Goal: Transaction & Acquisition: Purchase product/service

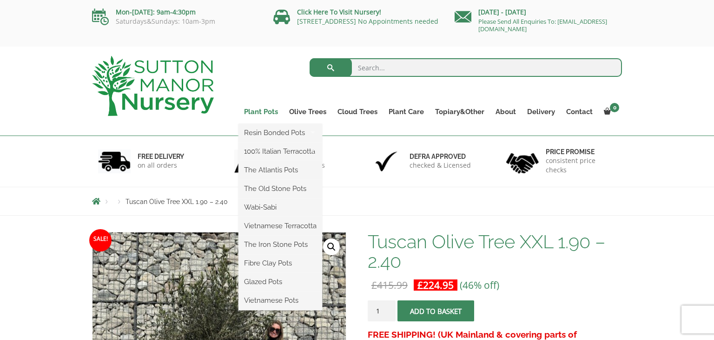
click at [261, 112] on link "Plant Pots" at bounding box center [261, 111] width 45 height 13
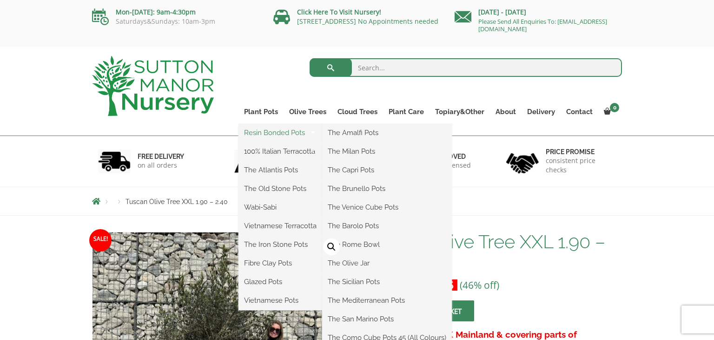
click at [268, 134] on link "Resin Bonded Pots" at bounding box center [281, 133] width 84 height 14
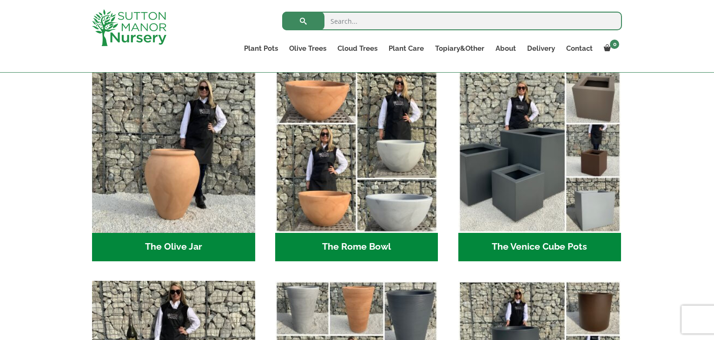
scroll to position [893, 0]
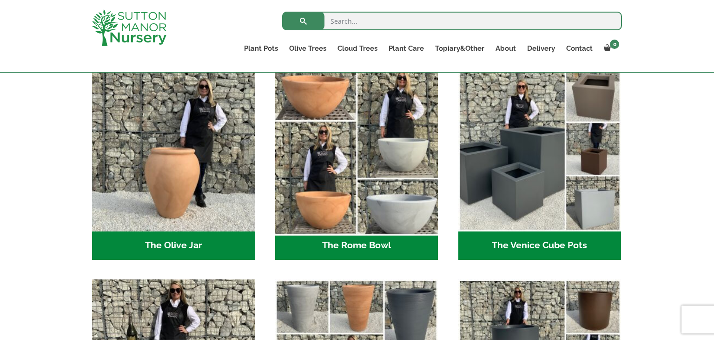
click at [327, 109] on img "Visit product category The Rome Bowl" at bounding box center [356, 149] width 171 height 171
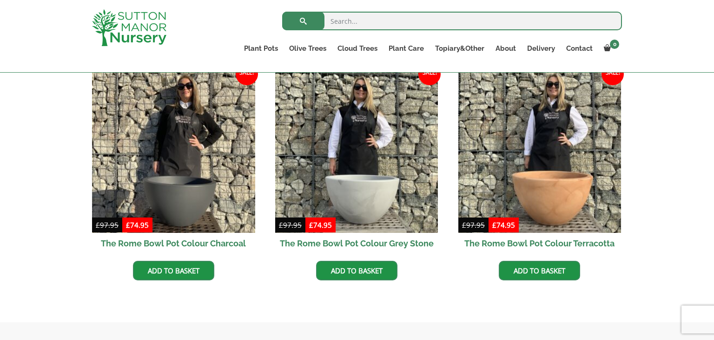
scroll to position [298, 0]
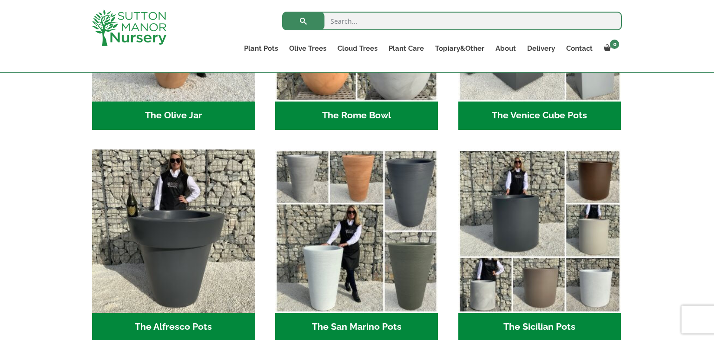
scroll to position [1023, 0]
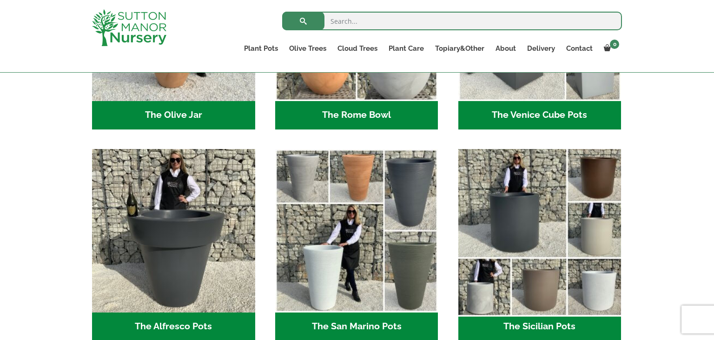
click at [489, 223] on img "Visit product category The Sicilian Pots" at bounding box center [539, 230] width 171 height 171
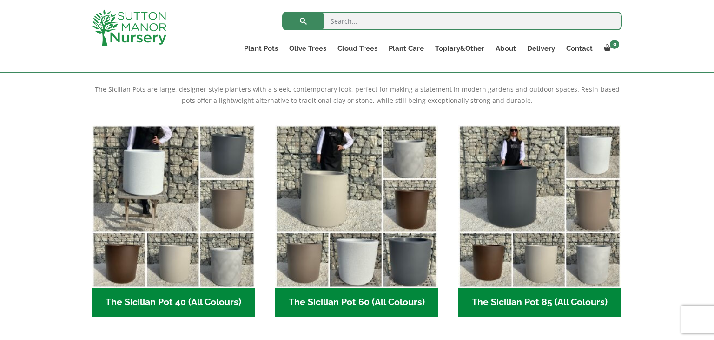
scroll to position [205, 0]
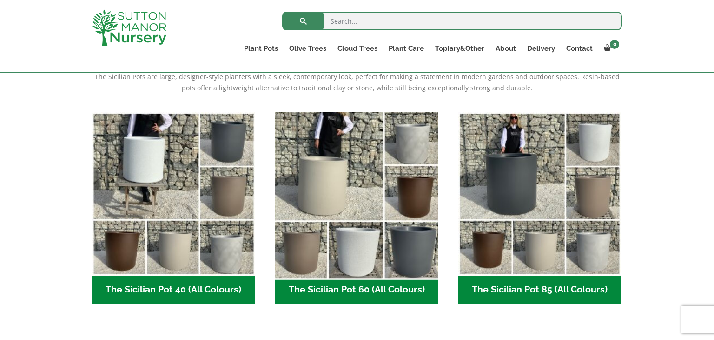
click at [392, 235] on img "Visit product category The Sicilian Pot 60 (All Colours)" at bounding box center [356, 193] width 171 height 171
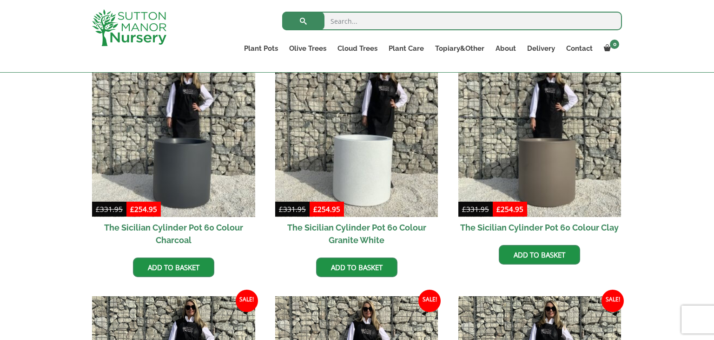
scroll to position [242, 0]
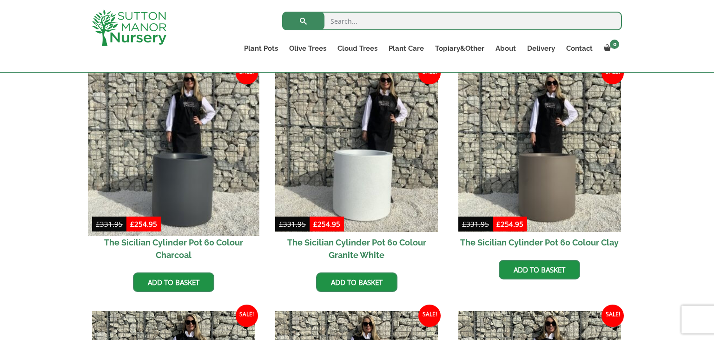
click at [165, 185] on img at bounding box center [173, 149] width 171 height 171
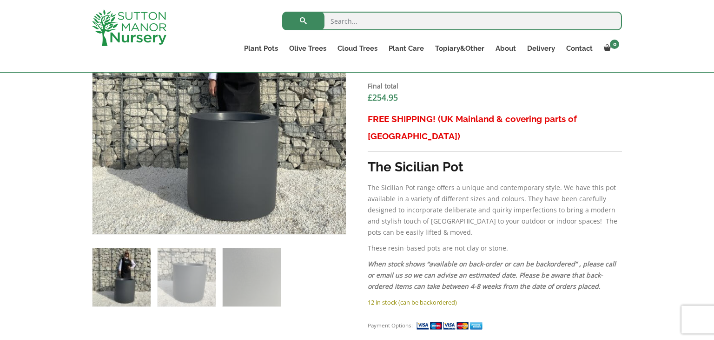
scroll to position [409, 0]
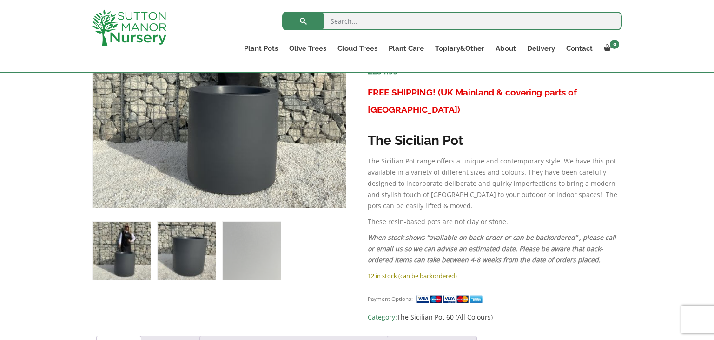
click at [192, 248] on img at bounding box center [187, 250] width 58 height 58
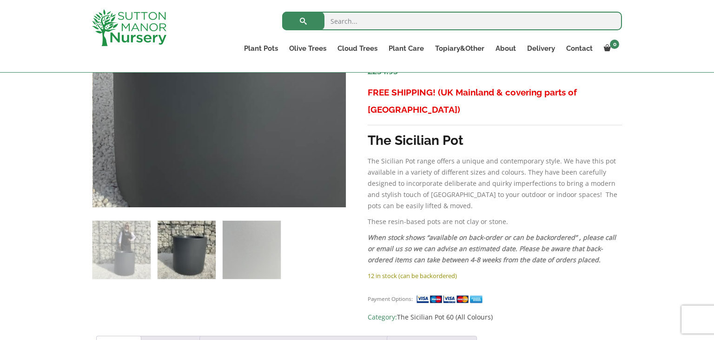
click at [216, 129] on img at bounding box center [222, 40] width 465 height 465
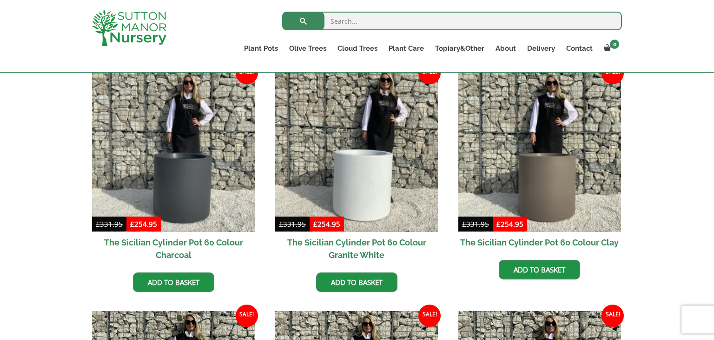
click at [210, 25] on div "Search for:" at bounding box center [411, 23] width 421 height 28
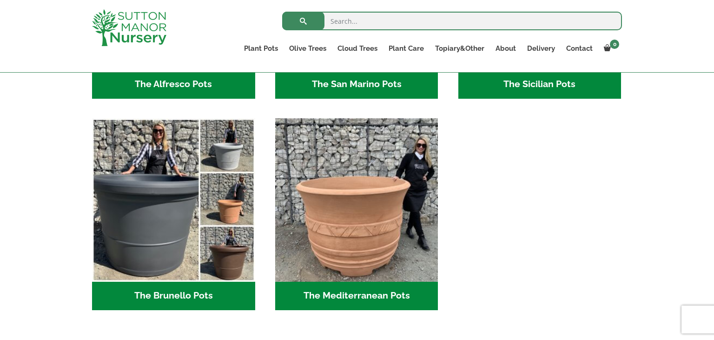
scroll to position [1265, 0]
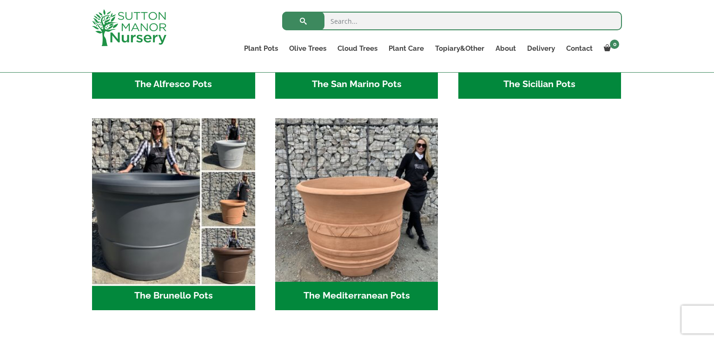
click at [200, 202] on img "Visit product category The Brunello Pots" at bounding box center [173, 199] width 171 height 171
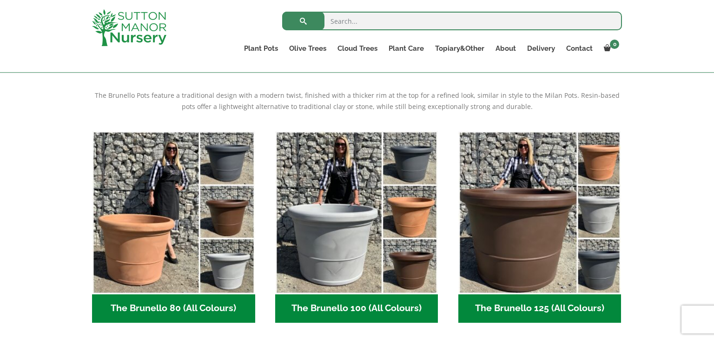
scroll to position [205, 0]
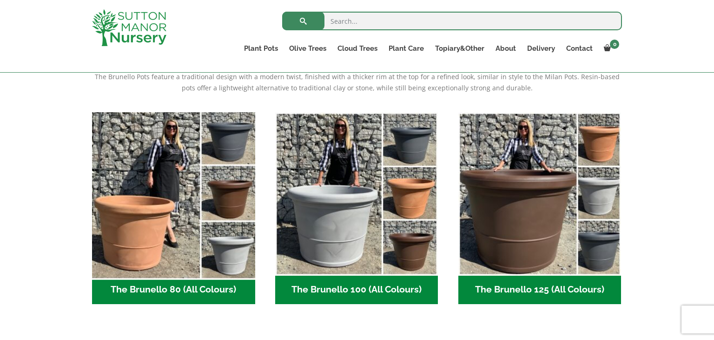
click at [193, 200] on img "Visit product category The Brunello 80 (All Colours)" at bounding box center [173, 193] width 171 height 171
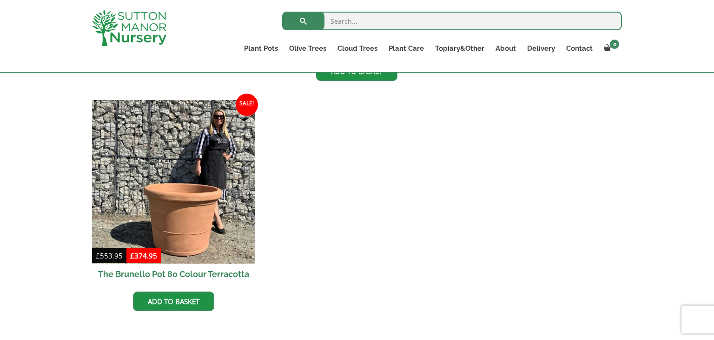
scroll to position [484, 0]
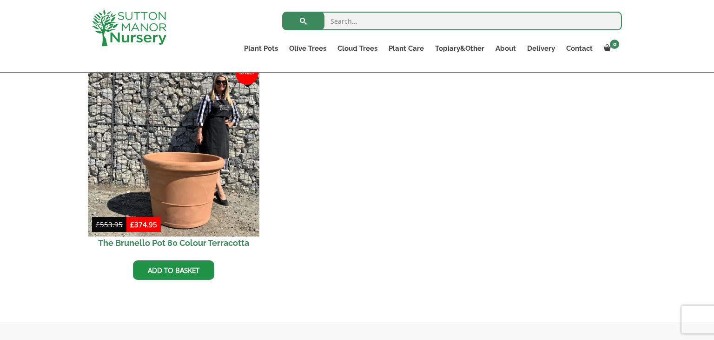
click at [202, 172] on img at bounding box center [173, 150] width 171 height 171
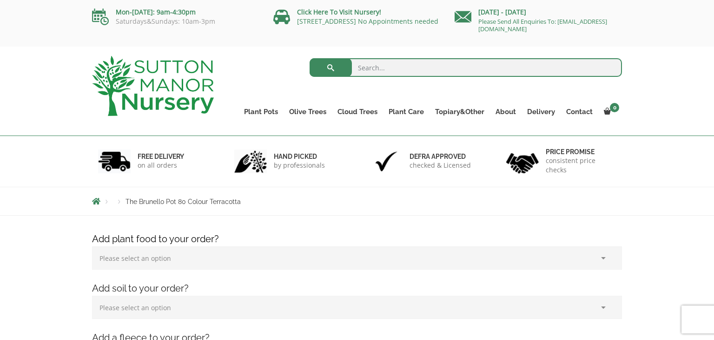
click at [714, 137] on div "FREE DELIVERY on all orders hand picked by professionals Defra approved checked…" at bounding box center [357, 161] width 714 height 51
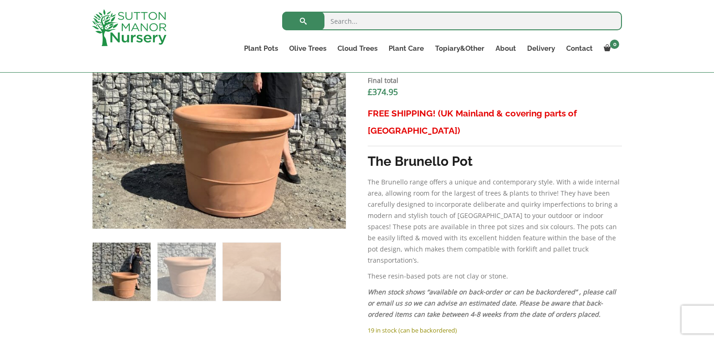
scroll to position [391, 0]
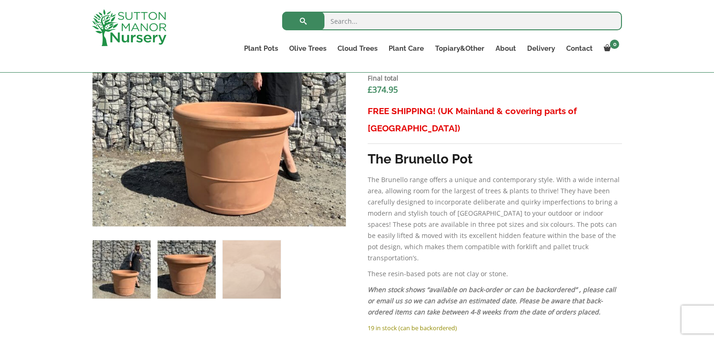
click at [201, 266] on img at bounding box center [187, 269] width 58 height 58
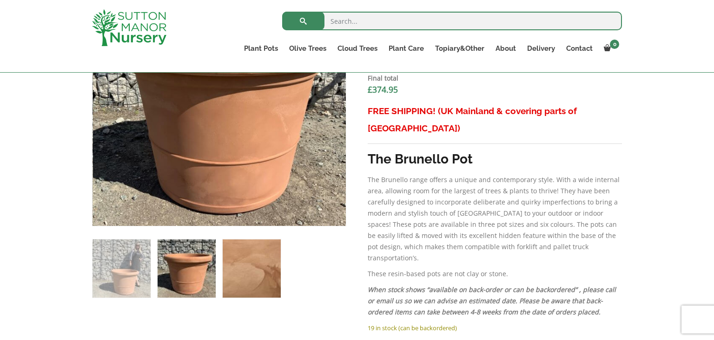
click at [261, 277] on img at bounding box center [252, 268] width 58 height 58
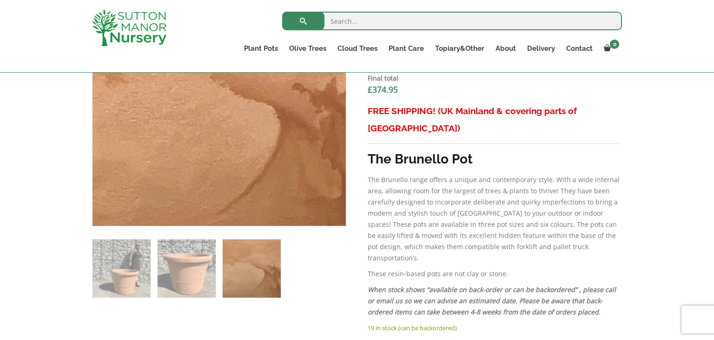
click at [253, 102] on img at bounding box center [214, 99] width 298 height 298
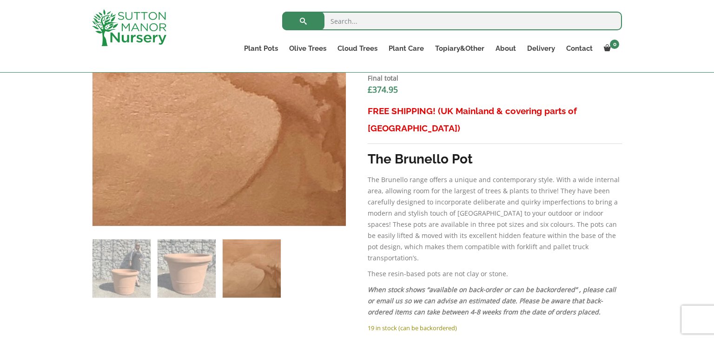
click at [246, 140] on img at bounding box center [215, 93] width 298 height 298
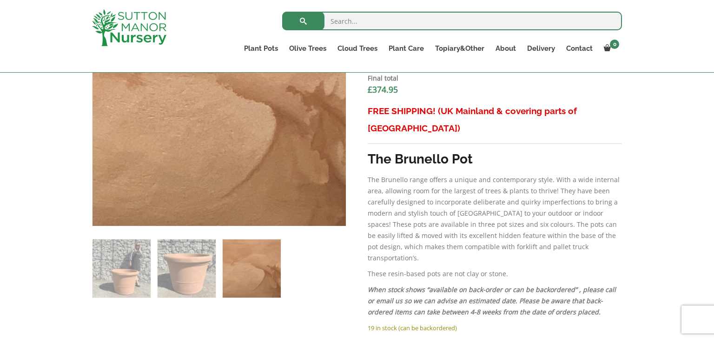
click at [272, 268] on img at bounding box center [252, 268] width 58 height 58
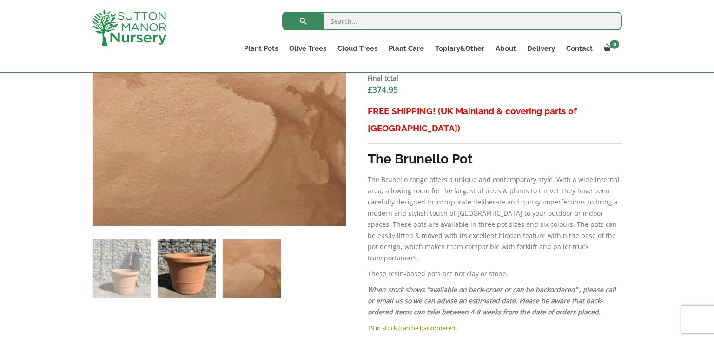
click at [198, 270] on img at bounding box center [187, 268] width 58 height 58
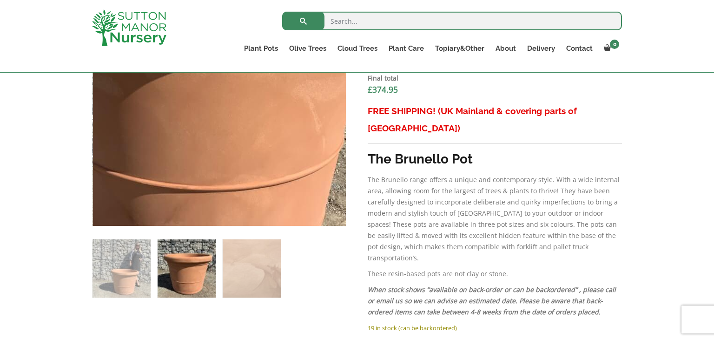
click at [247, 133] on img at bounding box center [196, 71] width 465 height 465
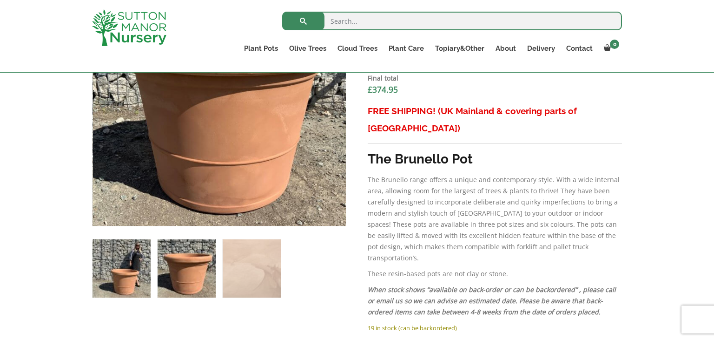
click at [140, 289] on img at bounding box center [122, 268] width 58 height 58
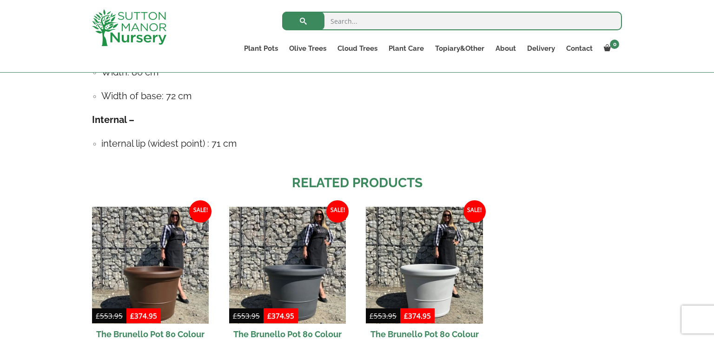
scroll to position [893, 0]
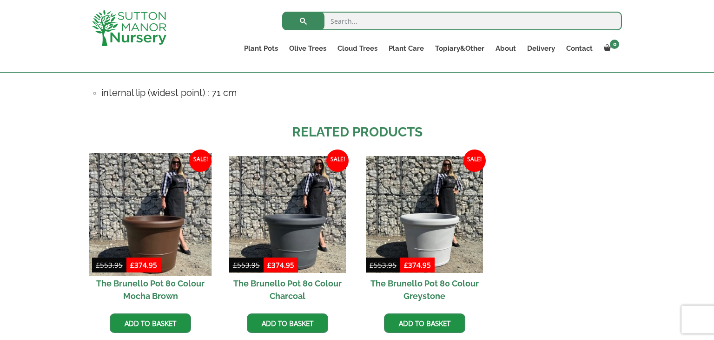
click at [135, 187] on img at bounding box center [150, 214] width 123 height 123
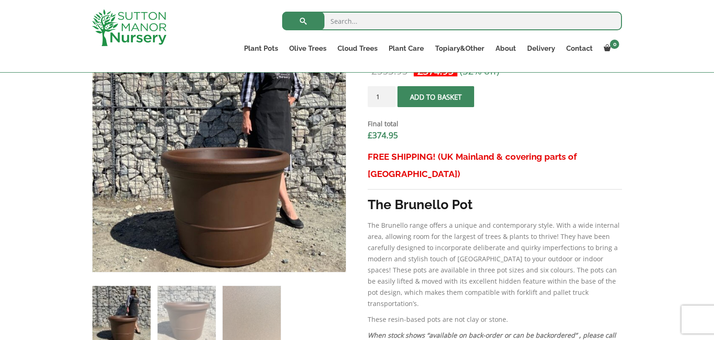
scroll to position [353, 0]
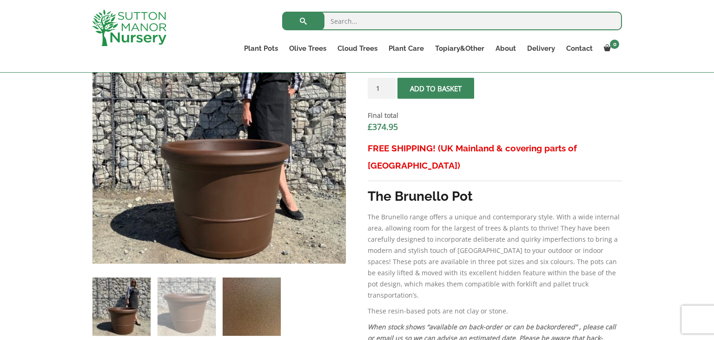
click at [258, 311] on img at bounding box center [252, 306] width 58 height 58
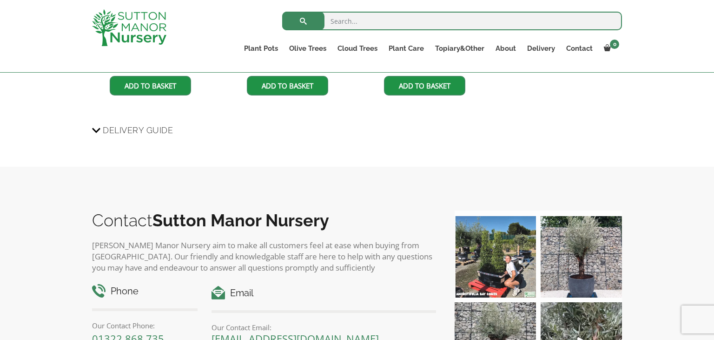
scroll to position [1135, 0]
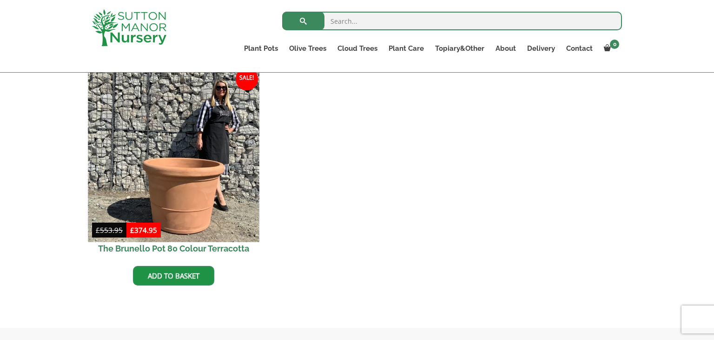
click at [197, 188] on img at bounding box center [173, 156] width 171 height 171
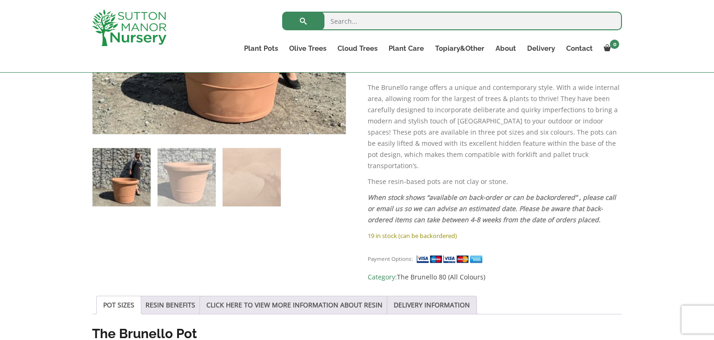
scroll to position [484, 0]
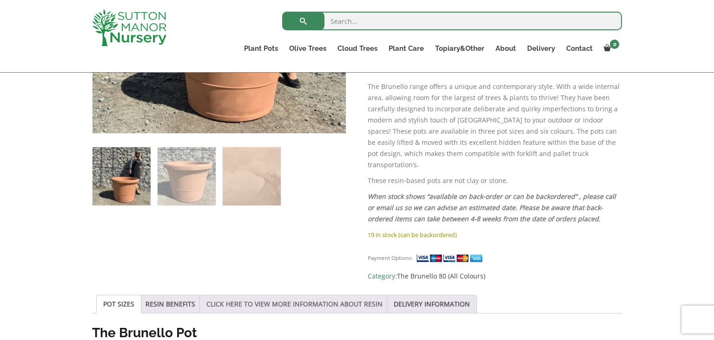
click at [322, 295] on link "CLICK HERE TO VIEW MORE INFORMATION ABOUT RESIN" at bounding box center [294, 304] width 176 height 18
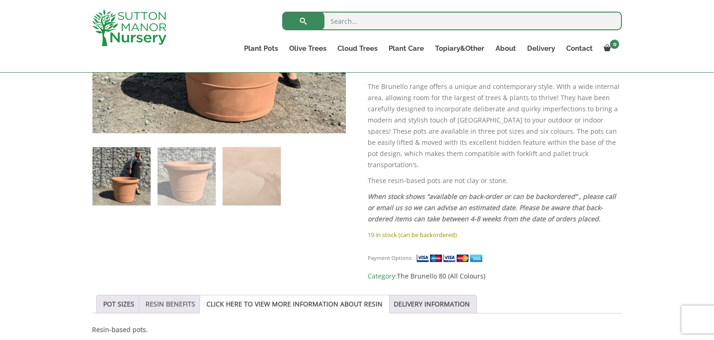
click at [185, 295] on link "RESIN BENEFITS" at bounding box center [171, 304] width 50 height 18
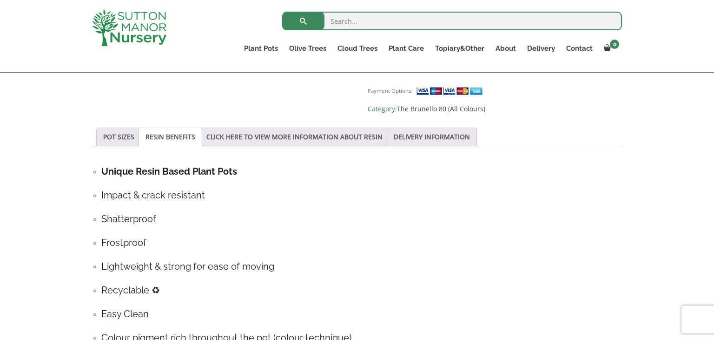
scroll to position [651, 0]
click at [184, 127] on link "RESIN BENEFITS" at bounding box center [171, 136] width 50 height 18
click at [355, 127] on link "CLICK HERE TO VIEW MORE INFORMATION ABOUT RESIN" at bounding box center [294, 136] width 176 height 18
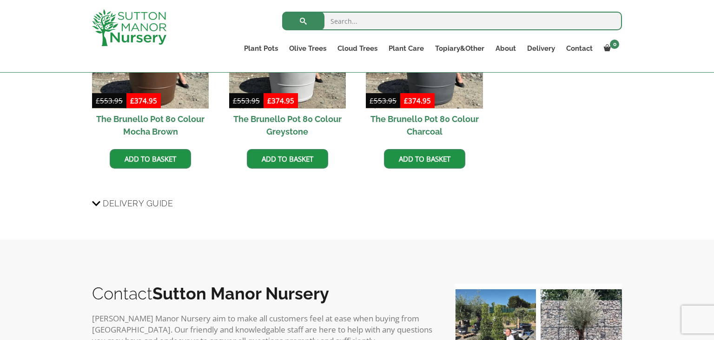
scroll to position [1135, 0]
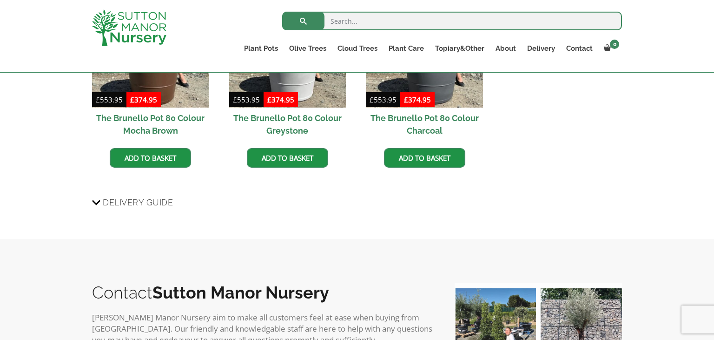
click at [136, 193] on span "Delivery Guide" at bounding box center [138, 201] width 70 height 17
click at [0, 0] on input "Delivery Guide" at bounding box center [0, 0] width 0 height 0
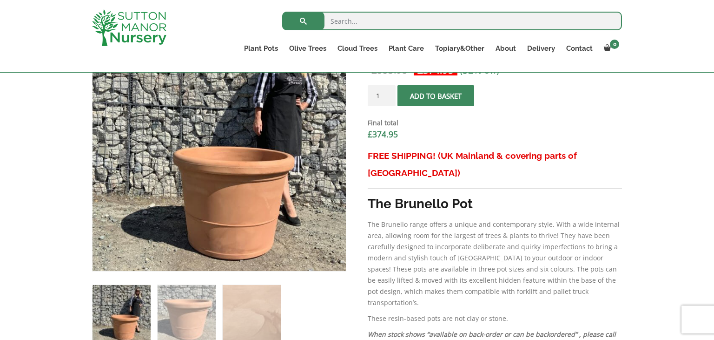
scroll to position [335, 0]
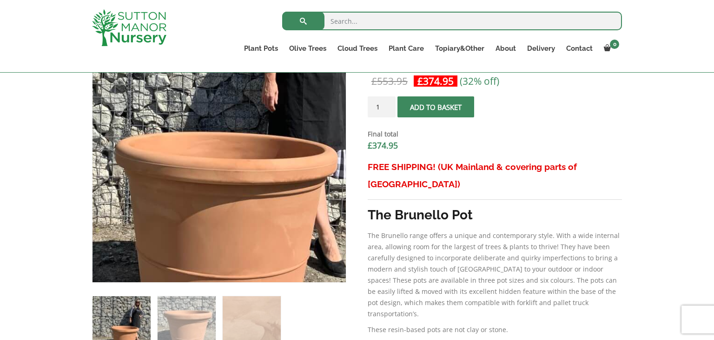
click at [243, 188] on img at bounding box center [199, 127] width 465 height 465
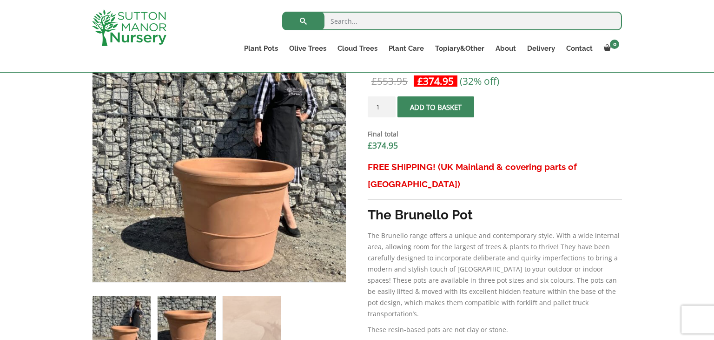
click at [200, 316] on img at bounding box center [187, 325] width 58 height 58
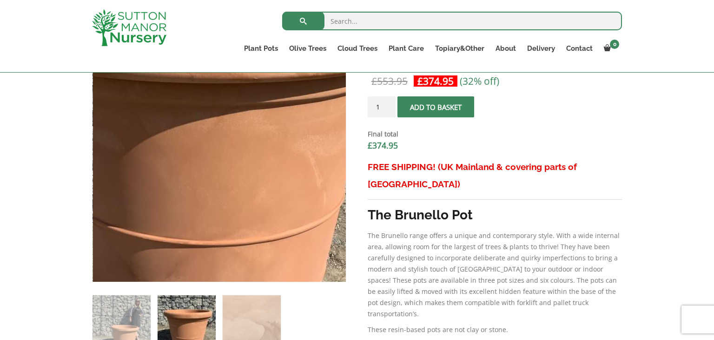
click at [246, 190] on img at bounding box center [197, 125] width 465 height 465
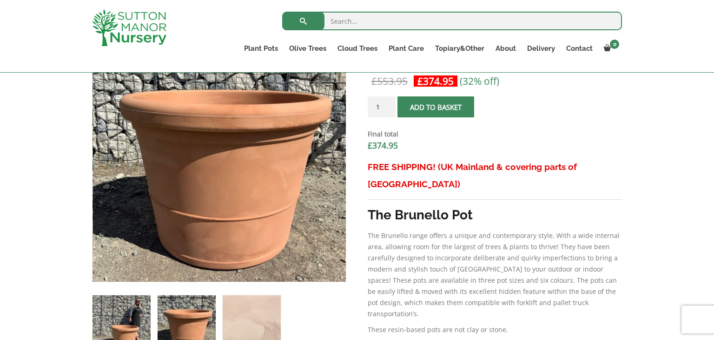
click at [137, 316] on img at bounding box center [122, 324] width 58 height 58
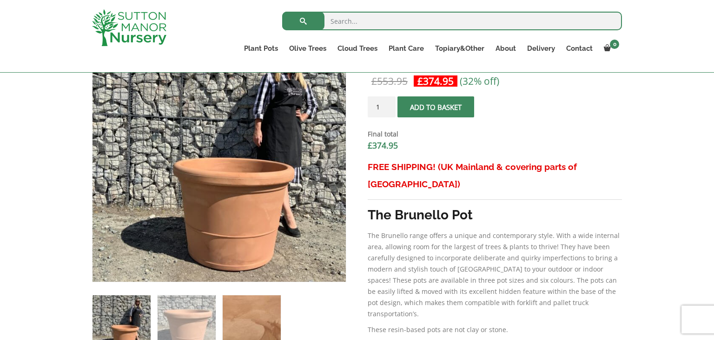
click at [257, 315] on img at bounding box center [252, 324] width 58 height 58
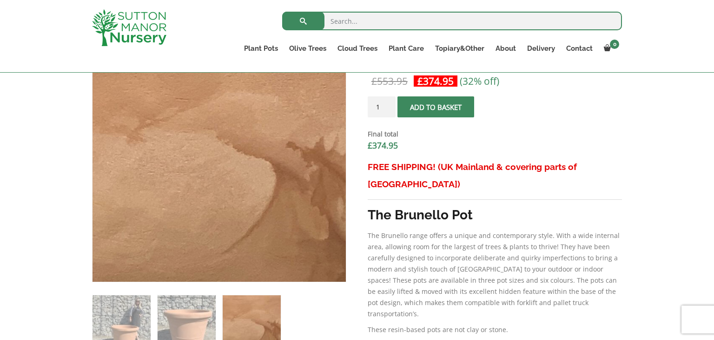
click at [257, 315] on img at bounding box center [252, 324] width 58 height 58
click at [128, 312] on img at bounding box center [122, 324] width 58 height 58
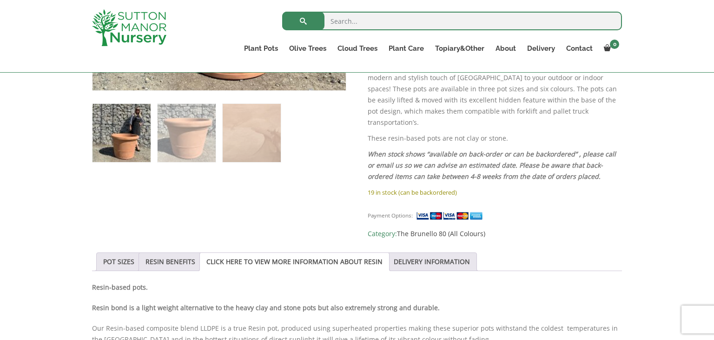
scroll to position [539, 0]
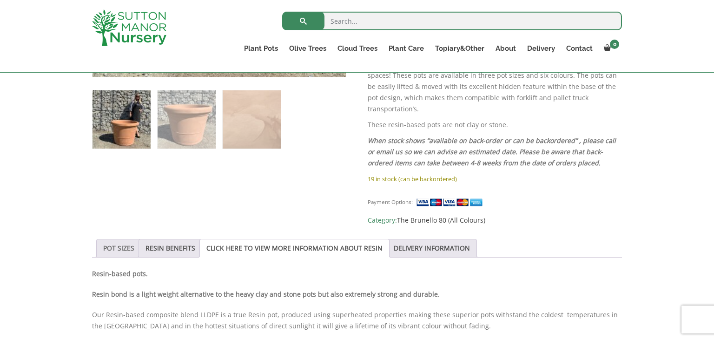
click at [122, 239] on link "POT SIZES" at bounding box center [118, 248] width 31 height 18
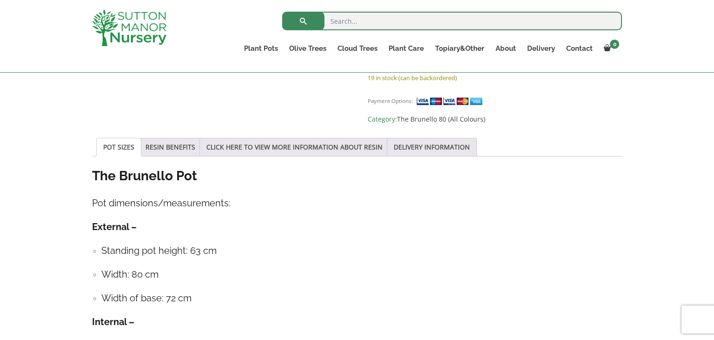
scroll to position [633, 0]
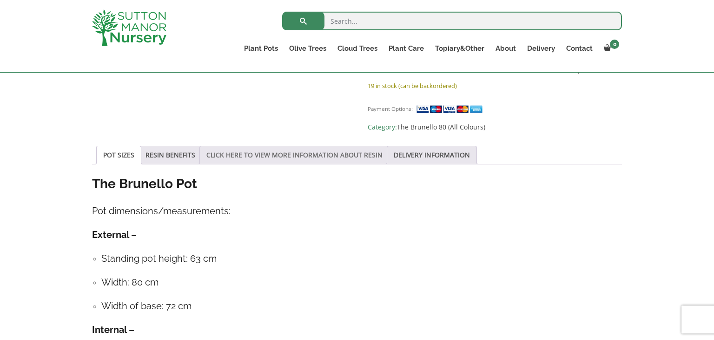
click at [341, 146] on link "CLICK HERE TO VIEW MORE INFORMATION ABOUT RESIN" at bounding box center [294, 155] width 176 height 18
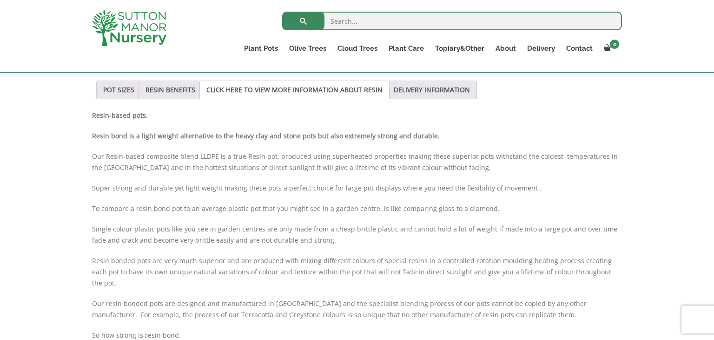
scroll to position [707, 0]
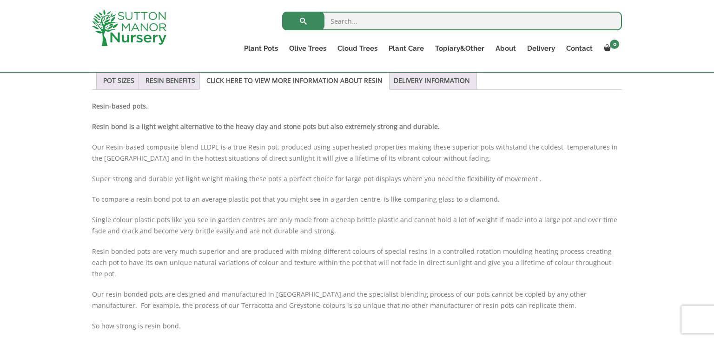
click at [341, 141] on p "Our Resin-based composite blend LLDPE is a true Resin pot, produced using super…" at bounding box center [357, 152] width 530 height 22
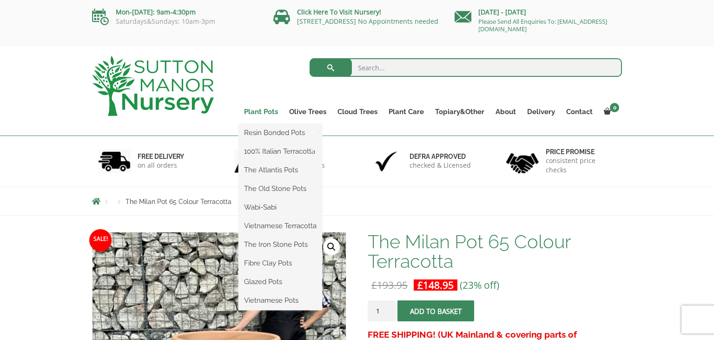
click at [267, 110] on link "Plant Pots" at bounding box center [261, 111] width 45 height 13
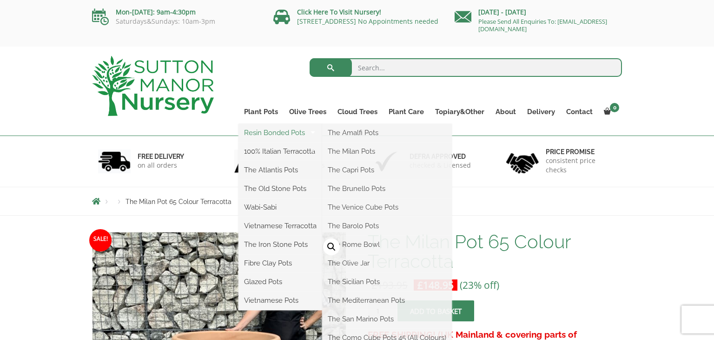
click at [272, 133] on link "Resin Bonded Pots" at bounding box center [281, 133] width 84 height 14
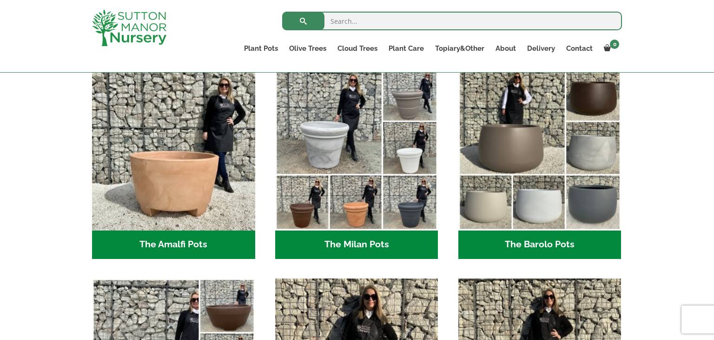
scroll to position [279, 0]
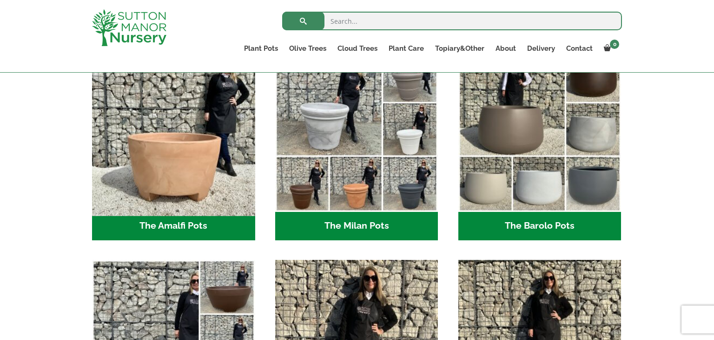
click at [183, 170] on img "Visit product category The Amalfi Pots" at bounding box center [173, 129] width 171 height 171
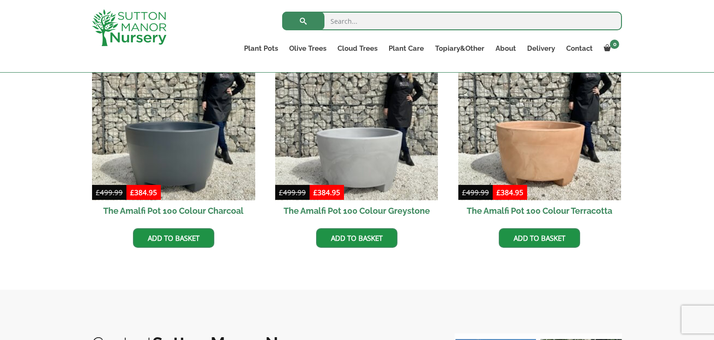
scroll to position [316, 0]
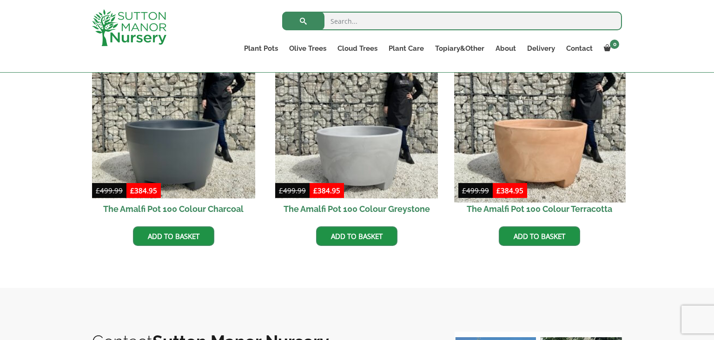
click at [510, 155] on img at bounding box center [539, 116] width 171 height 171
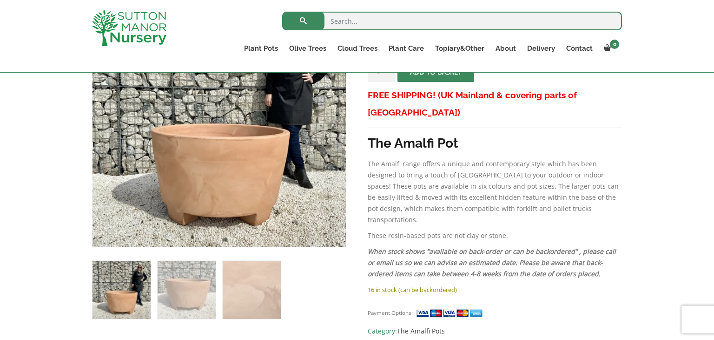
scroll to position [223, 0]
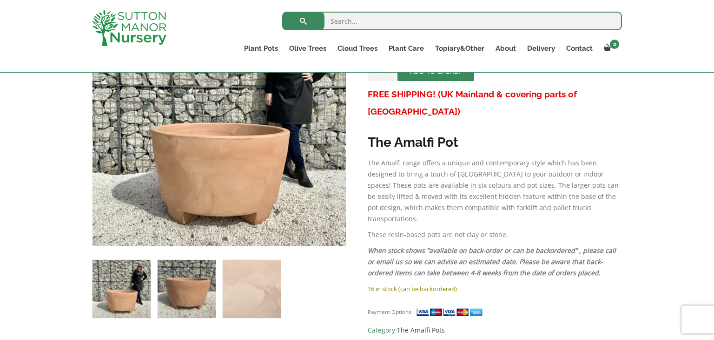
click at [189, 287] on img at bounding box center [187, 289] width 58 height 58
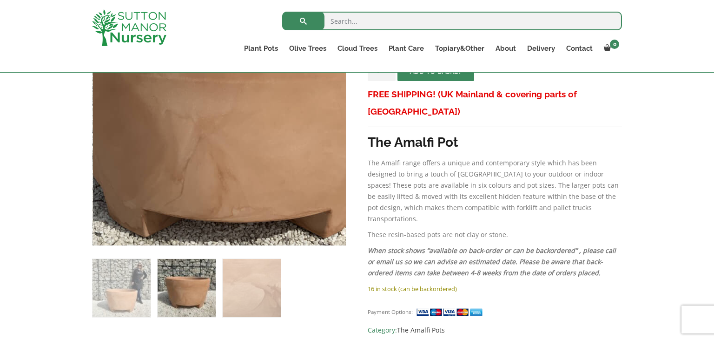
click at [210, 167] on img at bounding box center [227, 78] width 465 height 465
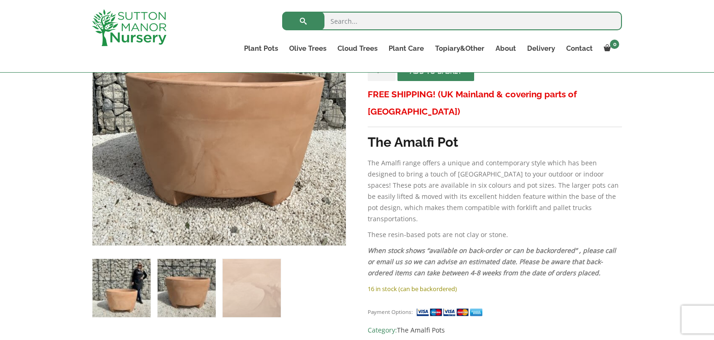
click at [134, 293] on img at bounding box center [122, 288] width 58 height 58
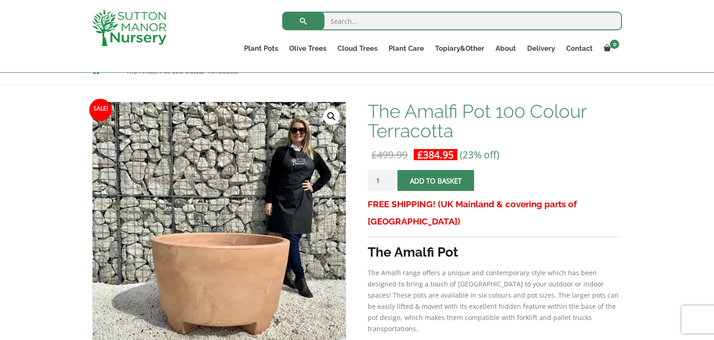
scroll to position [112, 0]
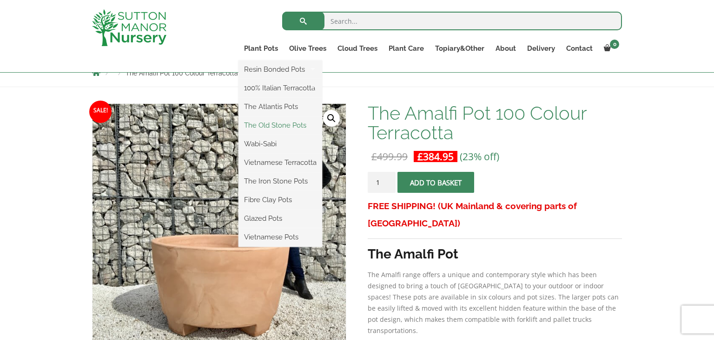
click at [278, 127] on link "The Old Stone Pots" at bounding box center [281, 125] width 84 height 14
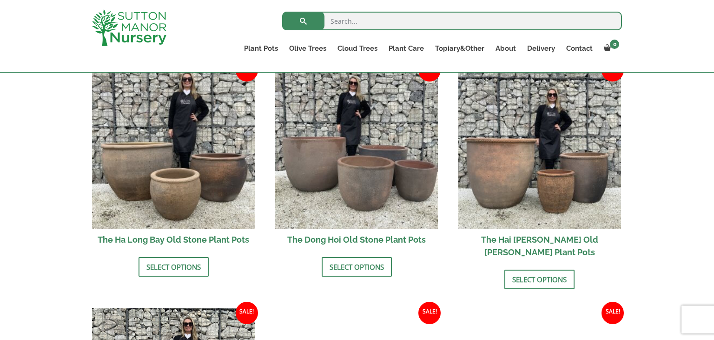
scroll to position [335, 0]
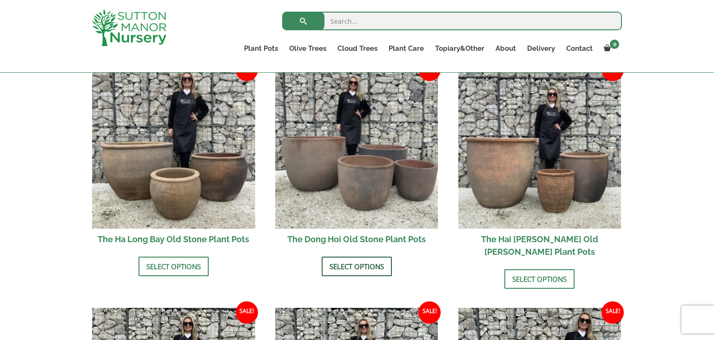
click at [369, 261] on link "Select options" at bounding box center [357, 266] width 70 height 20
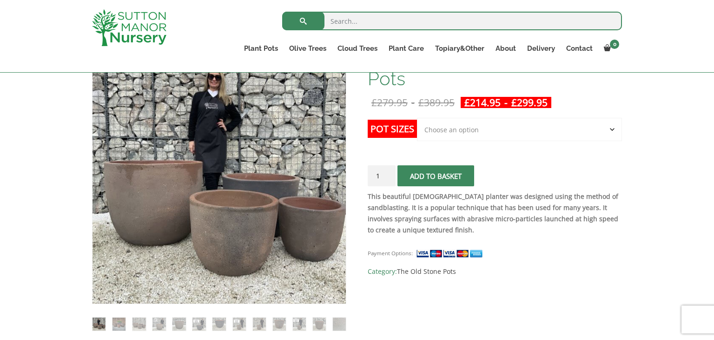
scroll to position [167, 0]
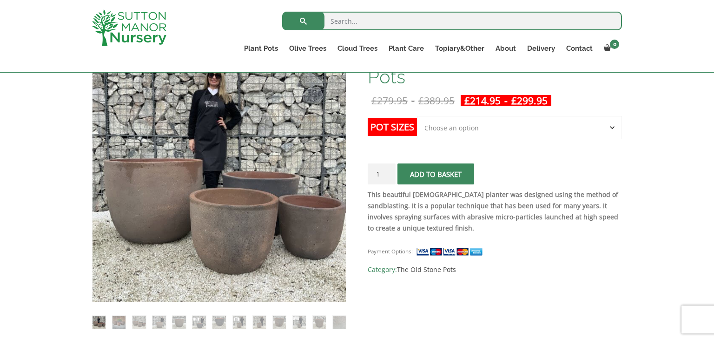
click at [479, 129] on select "Choose an option Click here to buy the 4th to Largest Pot In The Picture Click …" at bounding box center [519, 127] width 205 height 23
select select "Click here to buy the 2nd to Largest Pot In The Picture"
click at [417, 116] on select "Choose an option Click here to buy the 4th to Largest Pot In The Picture Click …" at bounding box center [519, 127] width 205 height 23
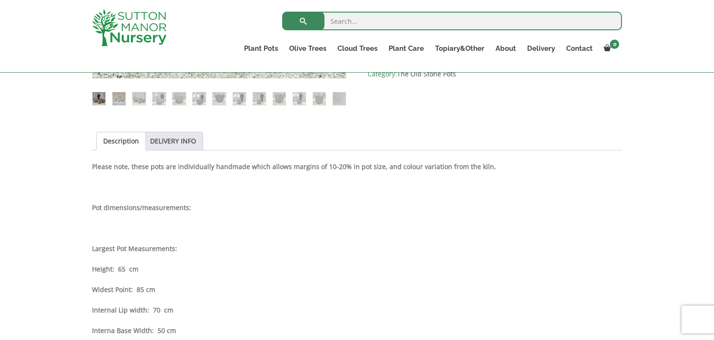
scroll to position [409, 0]
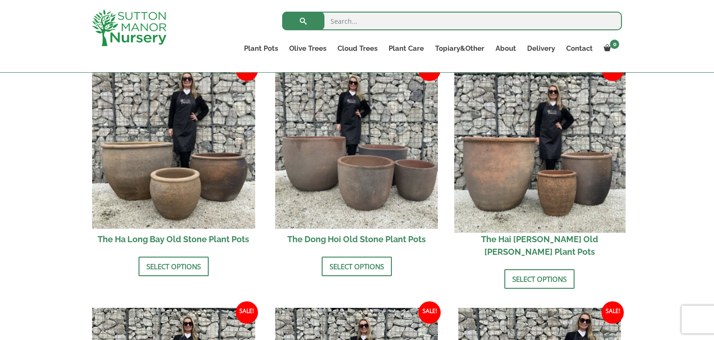
click at [543, 166] on img at bounding box center [539, 146] width 171 height 171
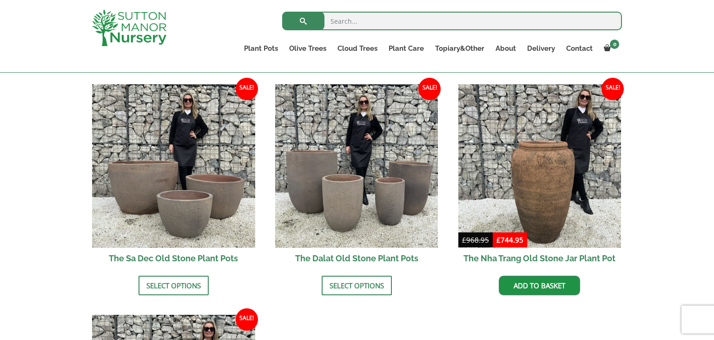
scroll to position [577, 0]
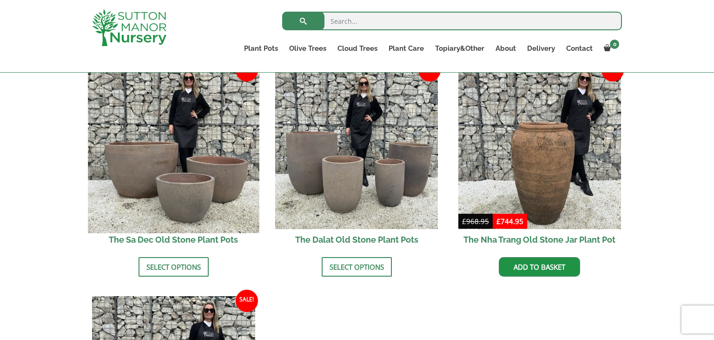
click at [167, 167] on img at bounding box center [173, 147] width 171 height 171
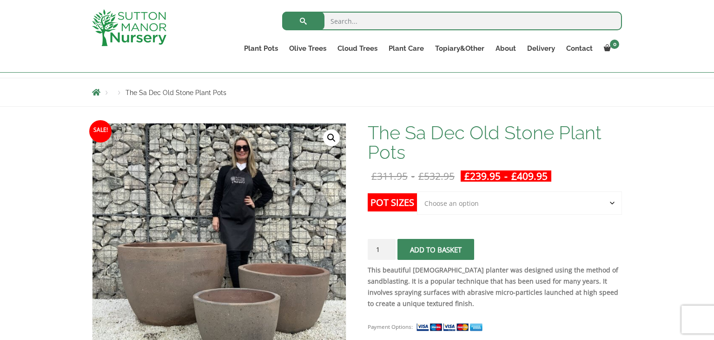
scroll to position [93, 0]
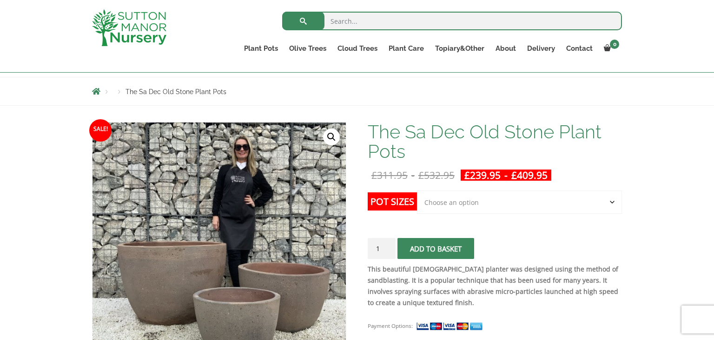
click at [610, 202] on select "Choose an option Click here to buy the 3rd to Largest Pot In The Picture Click …" at bounding box center [519, 201] width 205 height 23
select select "Click here to buy the Largest pot In The Picture"
click at [417, 190] on select "Choose an option Click here to buy the 3rd to Largest Pot In The Picture Click …" at bounding box center [519, 201] width 205 height 23
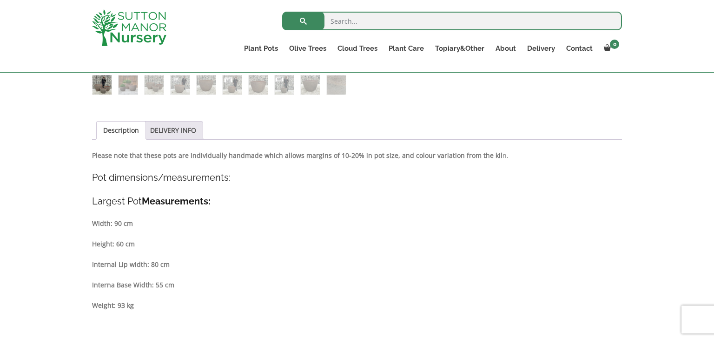
scroll to position [409, 0]
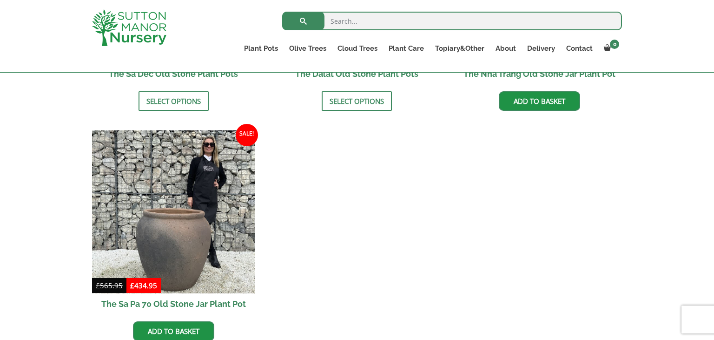
scroll to position [744, 0]
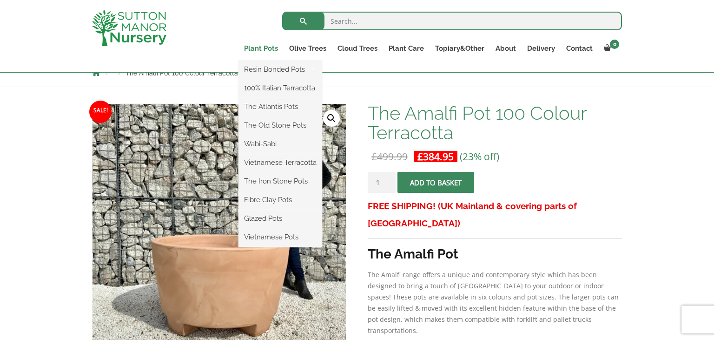
click at [258, 50] on link "Plant Pots" at bounding box center [261, 48] width 45 height 13
click at [258, 44] on link "Plant Pots" at bounding box center [261, 48] width 45 height 13
click at [279, 235] on link "Vietnamese Pots" at bounding box center [281, 237] width 84 height 14
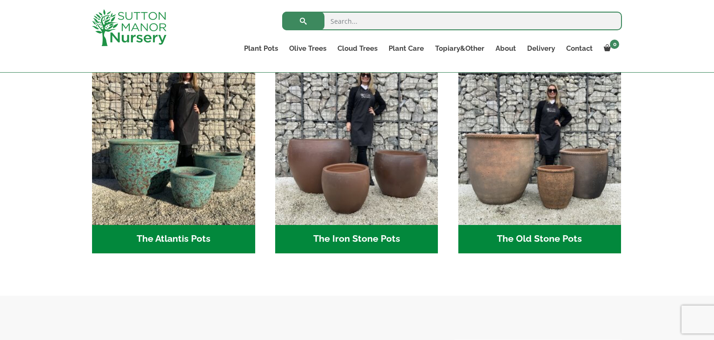
scroll to position [502, 0]
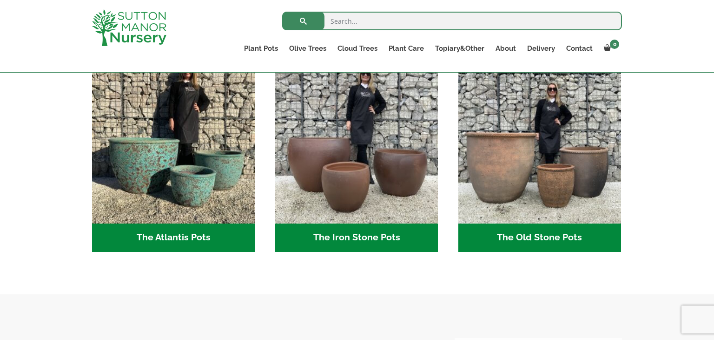
click at [537, 234] on h2 "The Old Stone Pots (7)" at bounding box center [540, 237] width 163 height 29
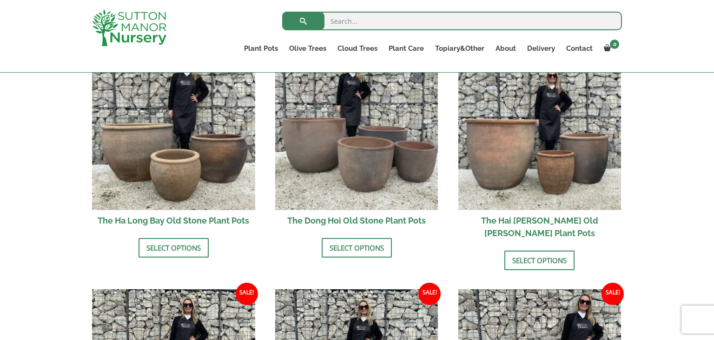
scroll to position [335, 0]
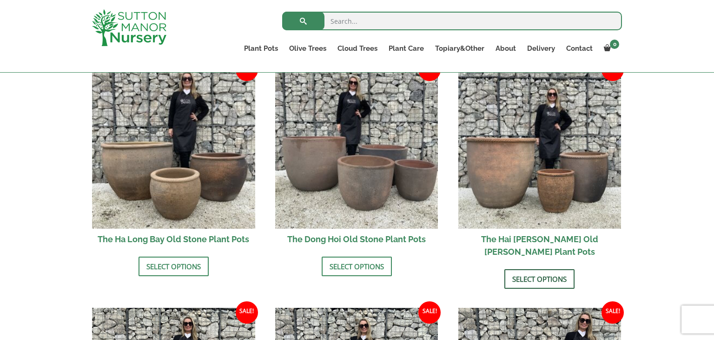
click at [543, 269] on link "Select options" at bounding box center [540, 279] width 70 height 20
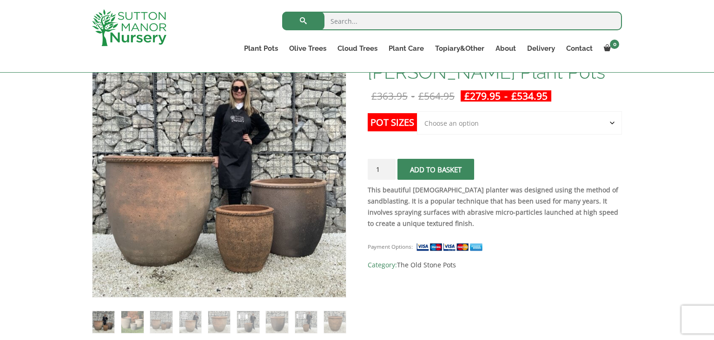
scroll to position [186, 0]
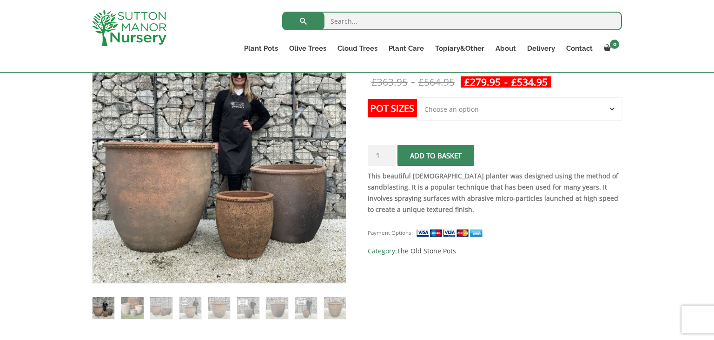
click at [615, 108] on select "Choose an option Click here to buy the 3rd to Largest Pot In The Picture Click …" at bounding box center [519, 108] width 205 height 23
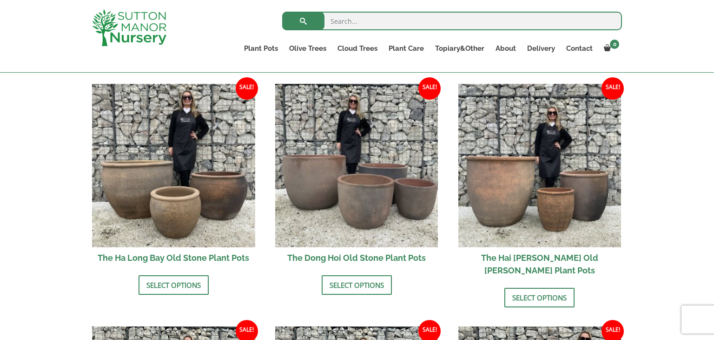
scroll to position [335, 0]
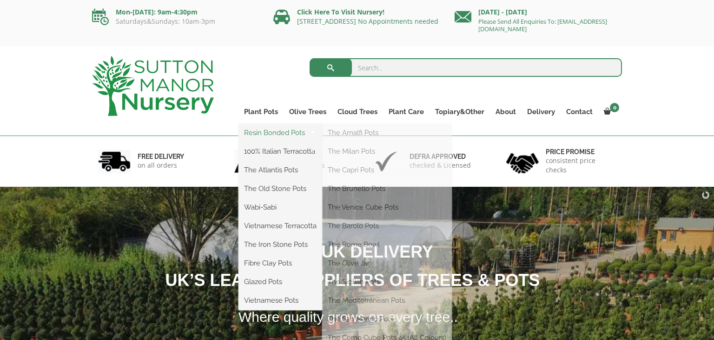
click at [271, 134] on link "Resin Bonded Pots" at bounding box center [281, 133] width 84 height 14
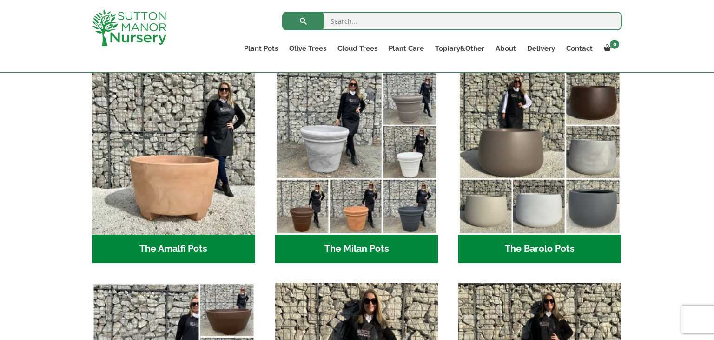
scroll to position [260, 0]
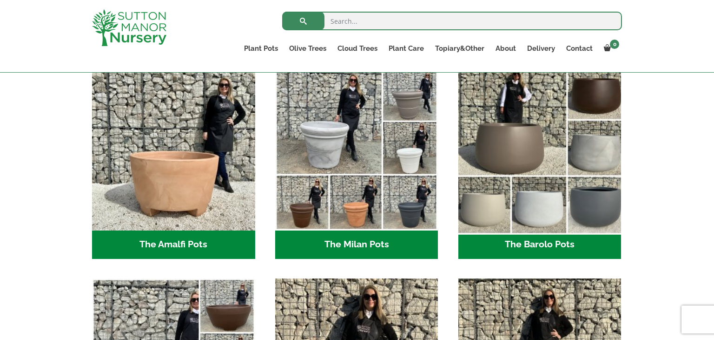
click at [506, 147] on img "Visit product category The Barolo Pots" at bounding box center [539, 148] width 171 height 171
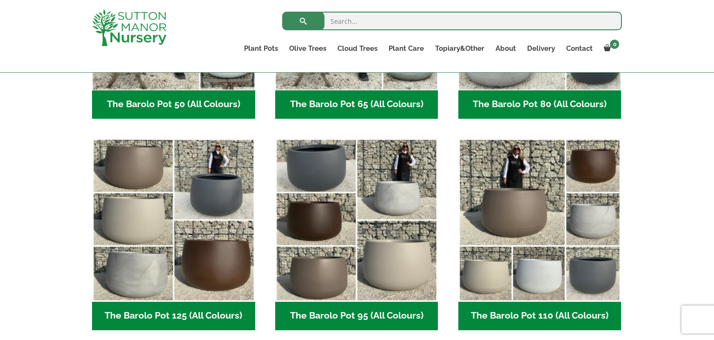
scroll to position [391, 0]
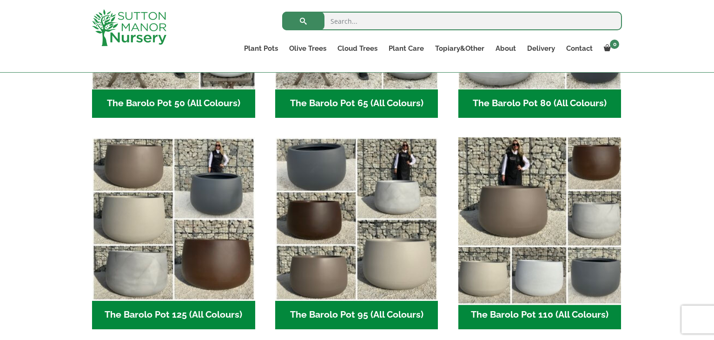
click at [561, 151] on img "Visit product category The Barolo Pot 110 (All Colours)" at bounding box center [539, 218] width 171 height 171
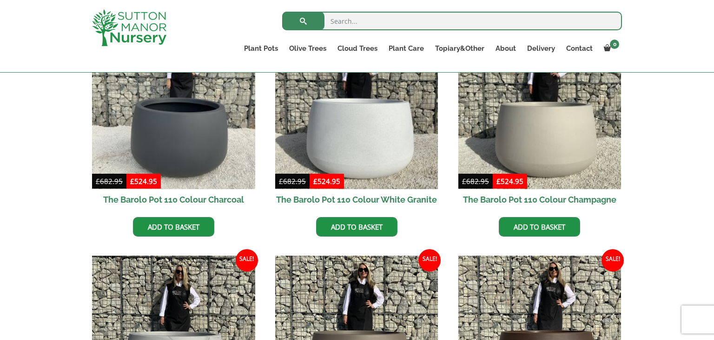
scroll to position [316, 0]
